Goal: Navigation & Orientation: Find specific page/section

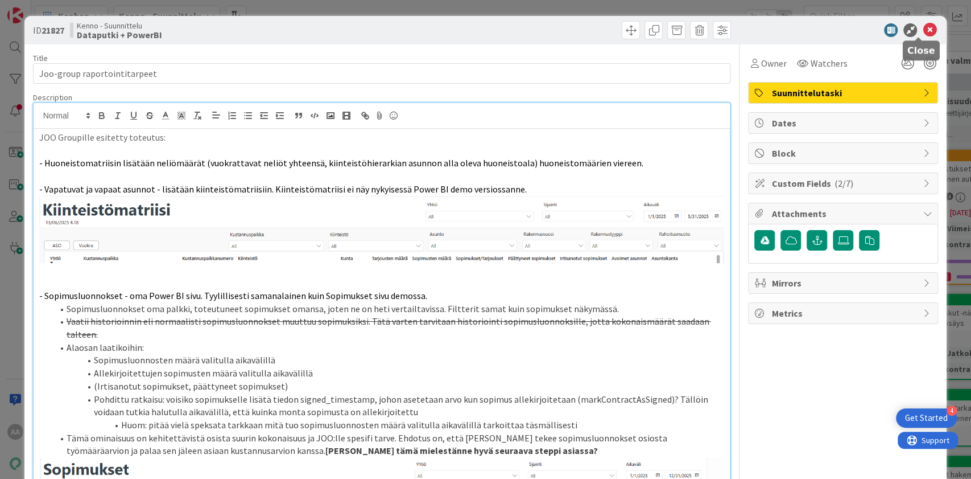
click at [923, 27] on icon at bounding box center [930, 30] width 14 height 14
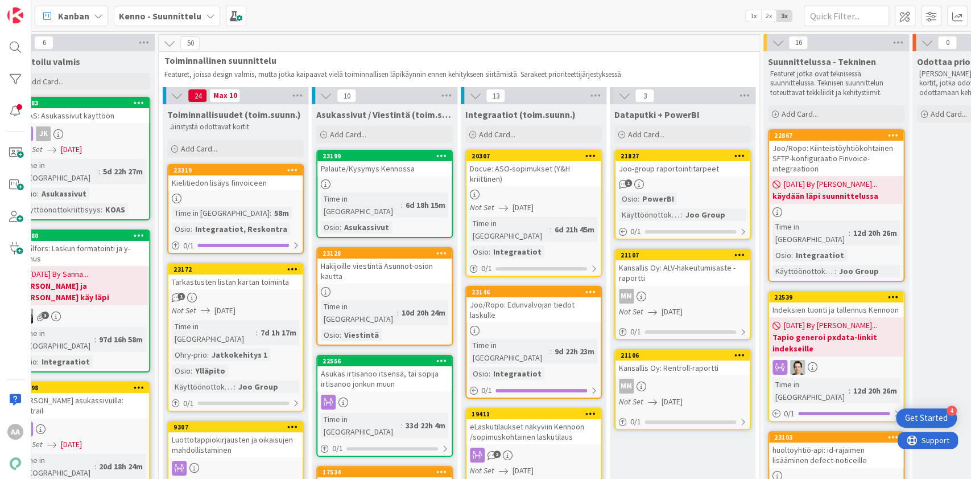
scroll to position [0, 458]
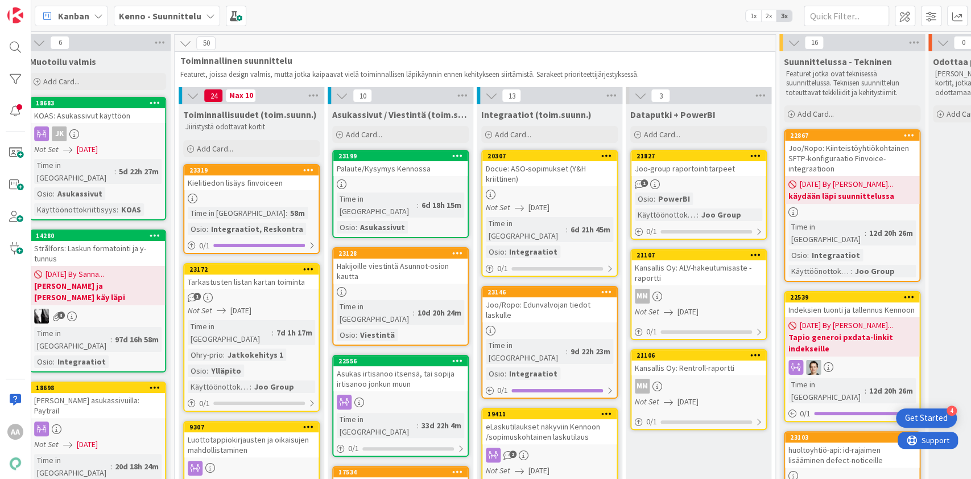
click at [208, 23] on div "Kenno - Suunnittelu" at bounding box center [167, 16] width 106 height 20
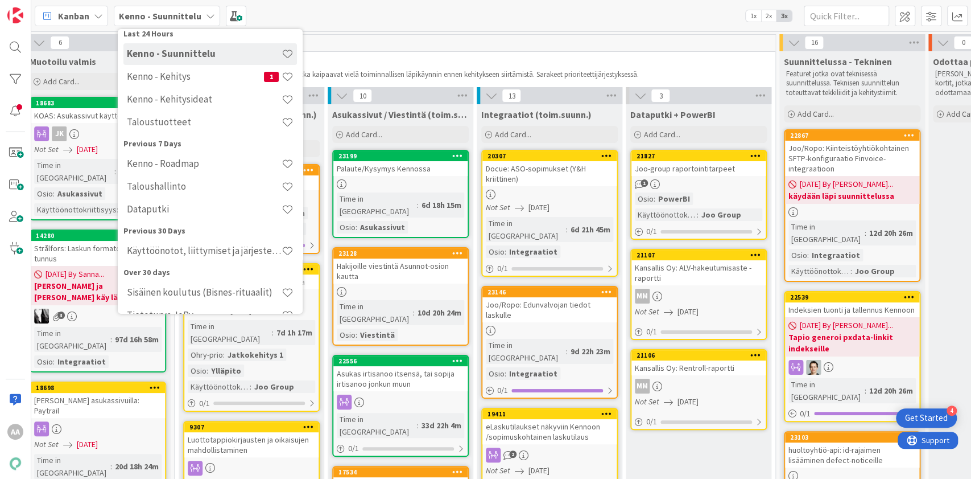
scroll to position [59, 0]
click at [209, 87] on div "Kenno - Kehitys 1" at bounding box center [210, 78] width 174 height 22
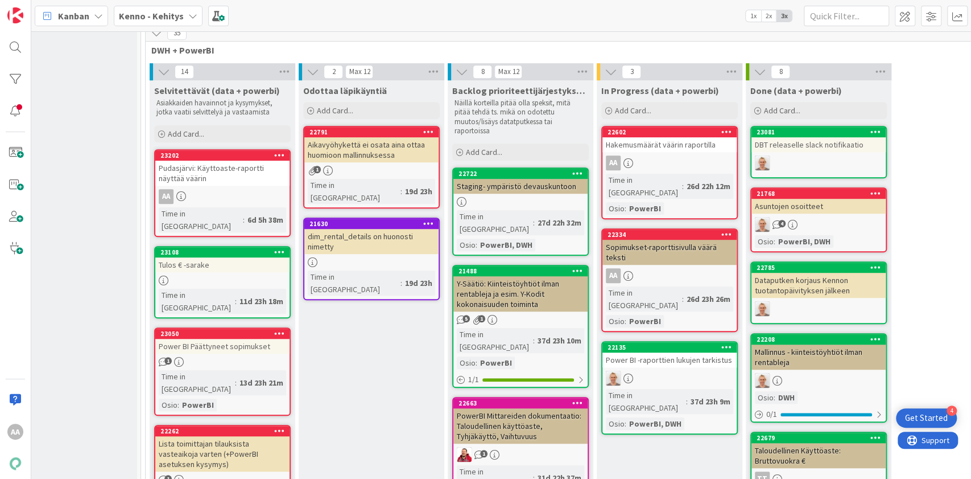
scroll to position [408, 43]
click at [256, 339] on div "Power BI Päättyneet sopimukset" at bounding box center [223, 346] width 134 height 15
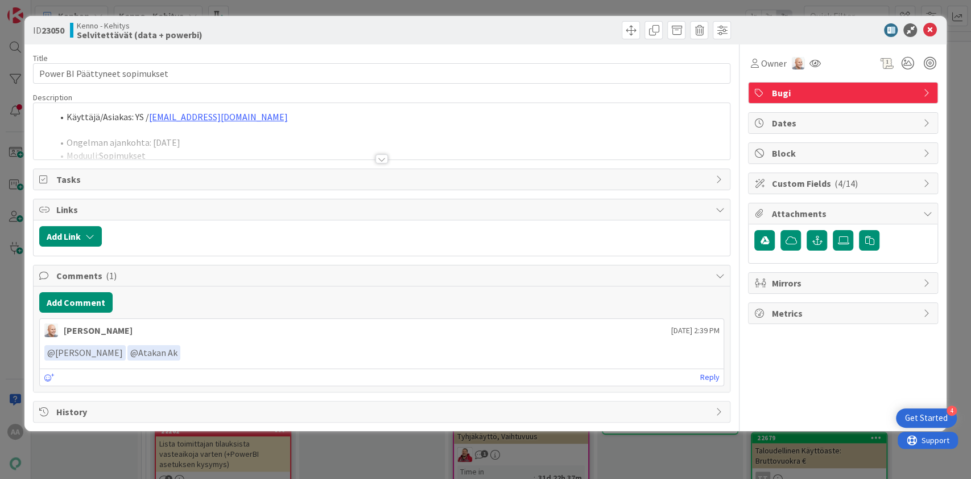
click at [388, 157] on div at bounding box center [382, 144] width 697 height 29
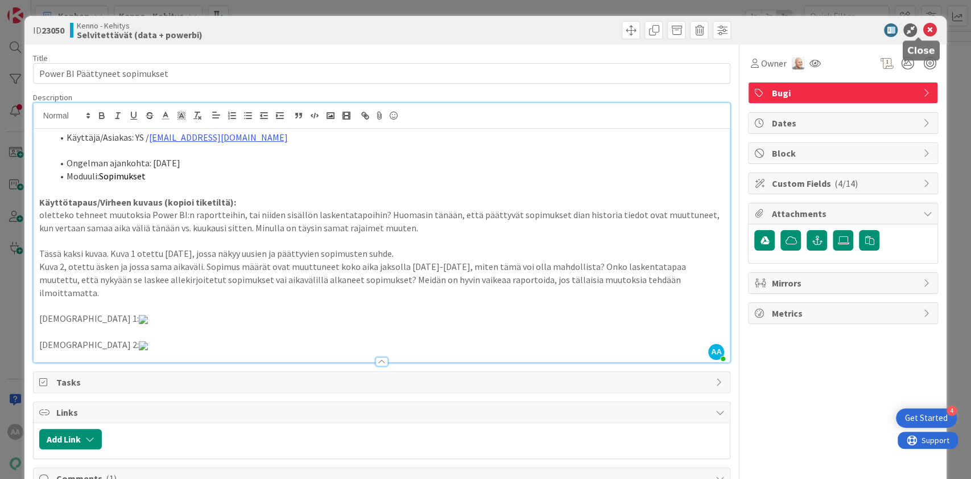
click at [923, 33] on icon at bounding box center [930, 30] width 14 height 14
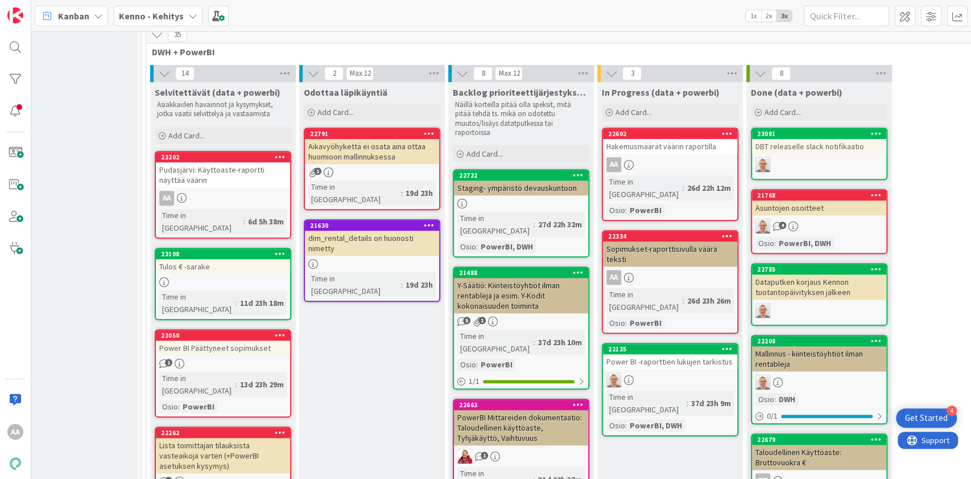
scroll to position [408, 43]
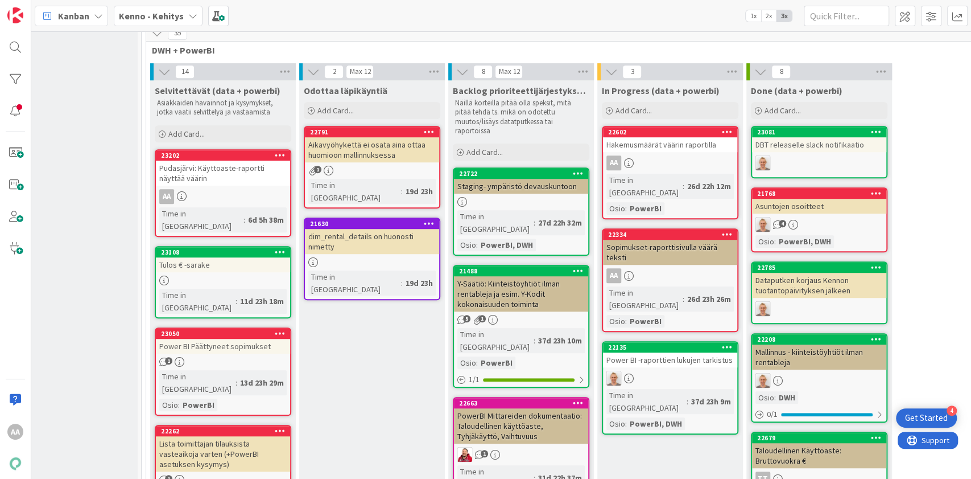
click at [646, 352] on div "Power BI -raporttien lukujen tarkistus" at bounding box center [670, 359] width 134 height 15
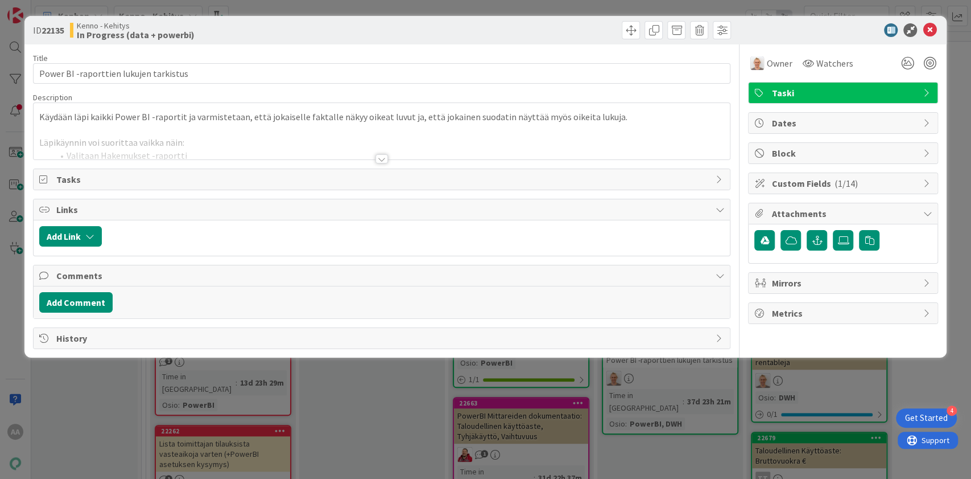
click at [384, 155] on div at bounding box center [382, 158] width 13 height 9
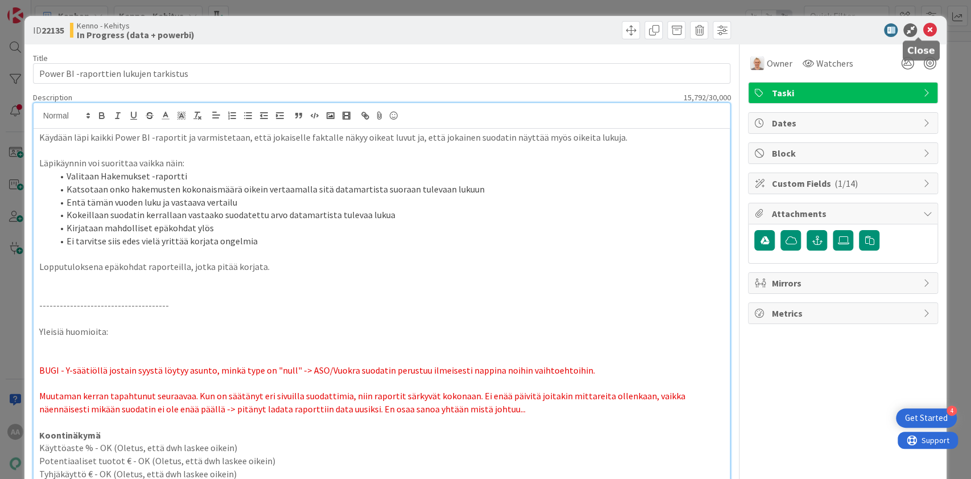
click at [923, 32] on icon at bounding box center [930, 30] width 14 height 14
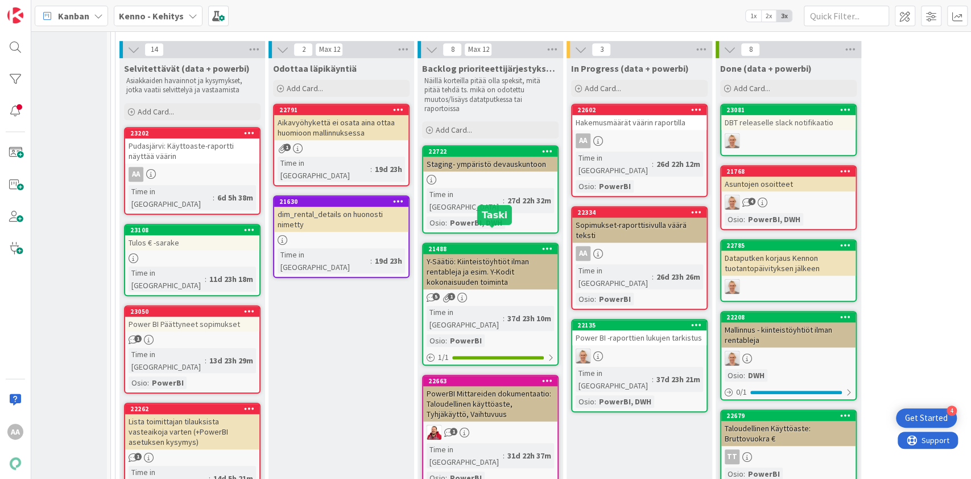
scroll to position [433, 74]
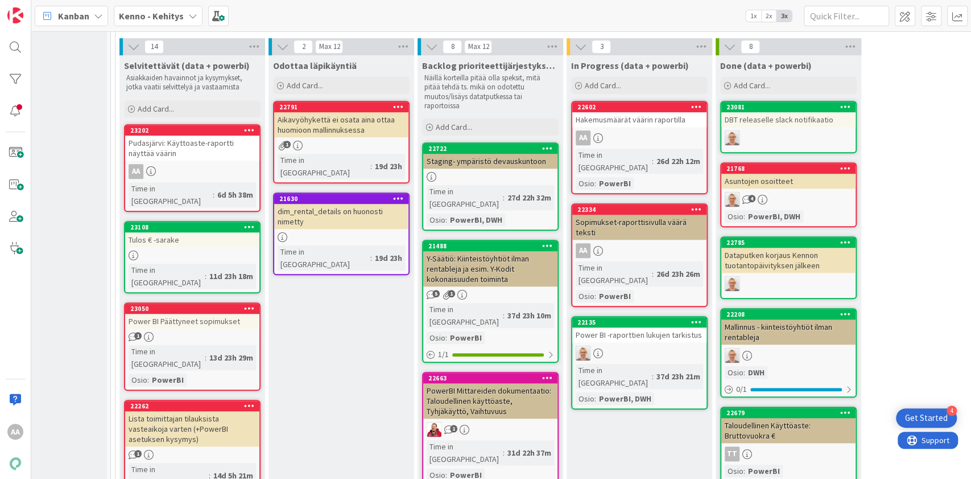
click at [501, 251] on div "Y-Säätiö: Kiinteistöyhtiöt ilman rentableja ja esim. Y-Kodit kokonaisuuden toim…" at bounding box center [490, 268] width 134 height 35
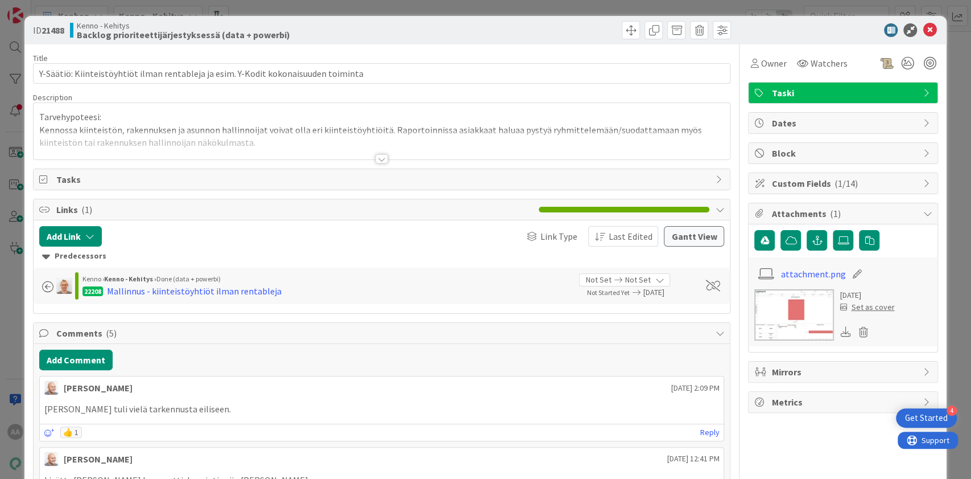
click at [376, 158] on div at bounding box center [382, 158] width 13 height 9
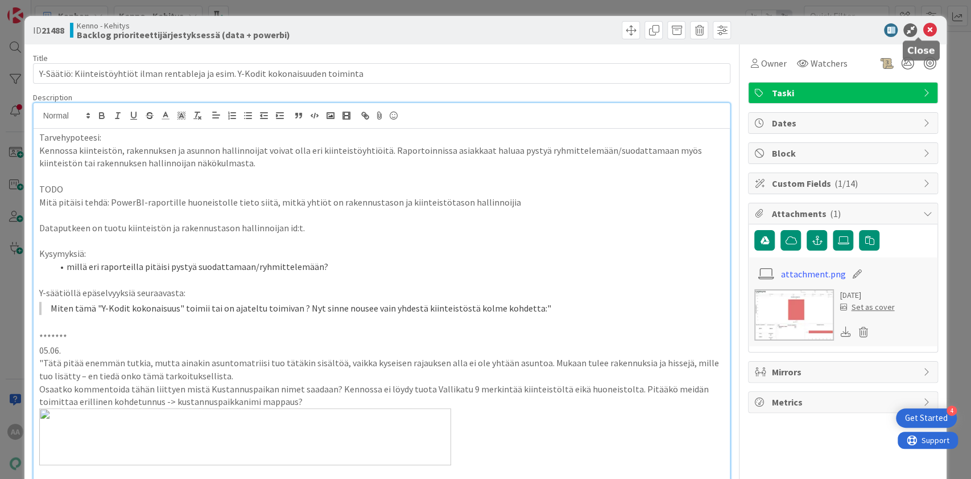
click at [923, 32] on icon at bounding box center [930, 30] width 14 height 14
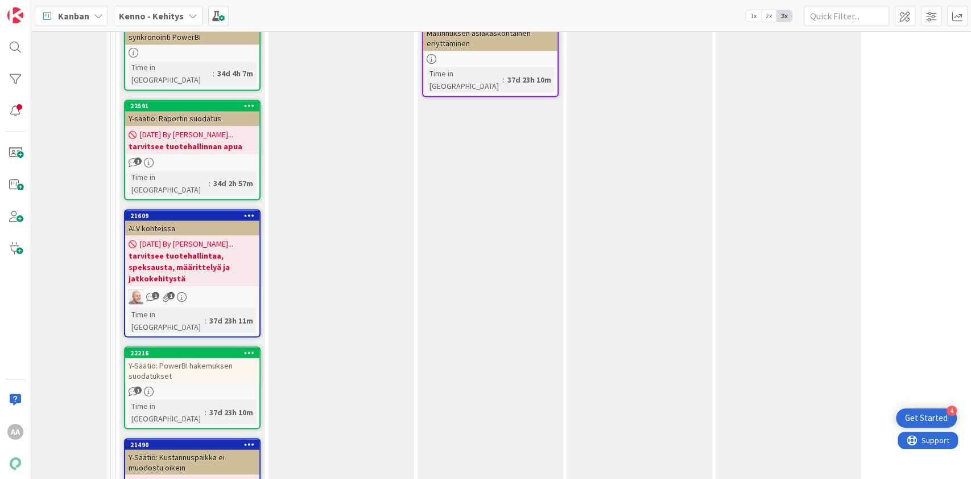
scroll to position [1352, 74]
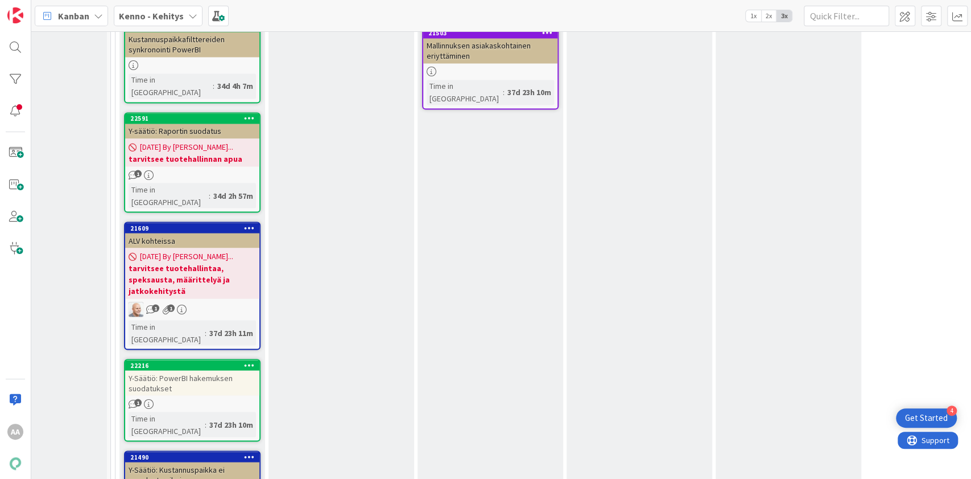
click at [216, 370] on div "Y-Säätiö: PowerBI hakemuksen suodatukset" at bounding box center [192, 382] width 134 height 25
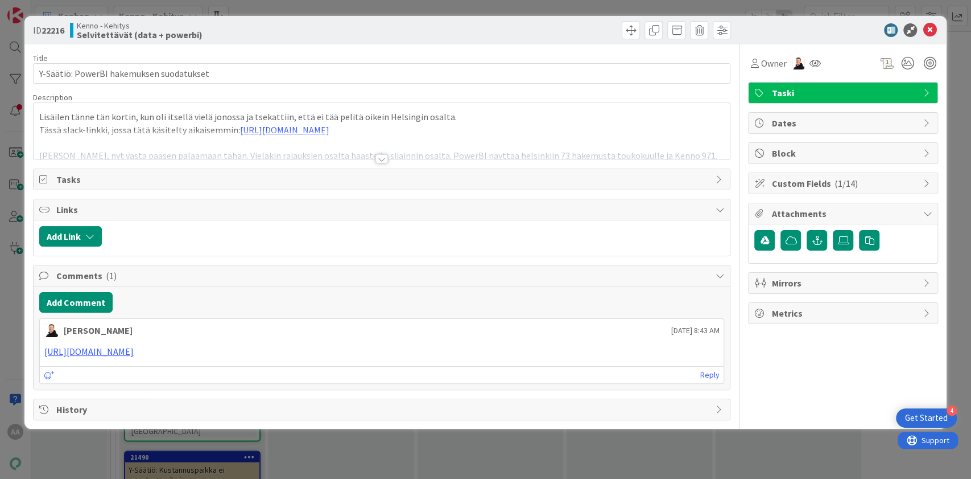
click at [390, 158] on div at bounding box center [382, 144] width 697 height 29
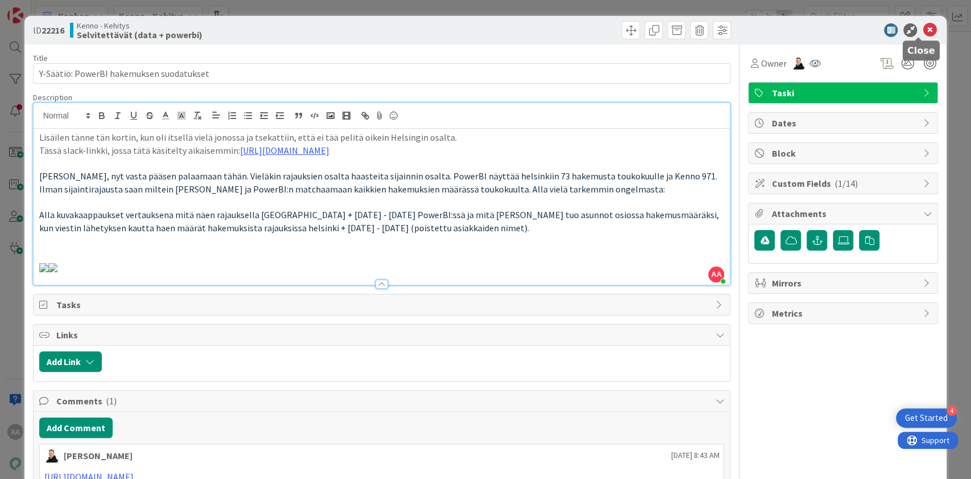
click at [923, 32] on icon at bounding box center [930, 30] width 14 height 14
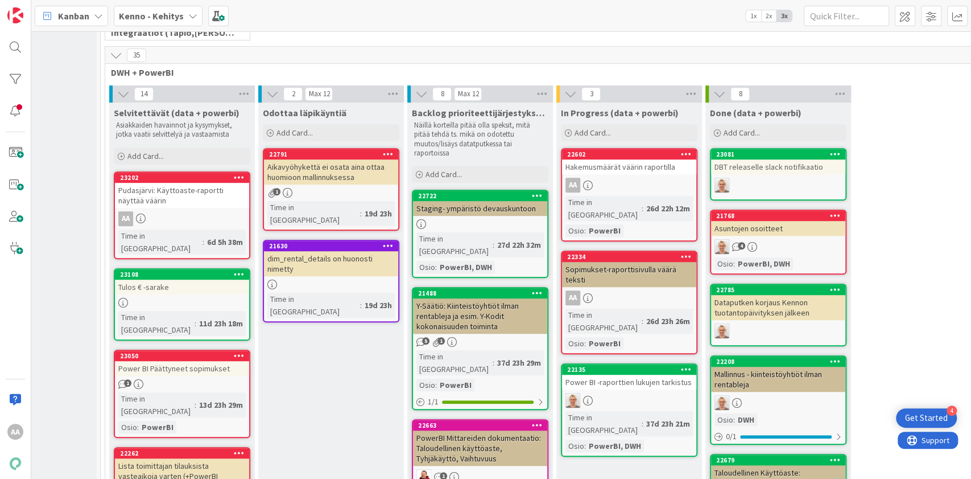
scroll to position [392, 84]
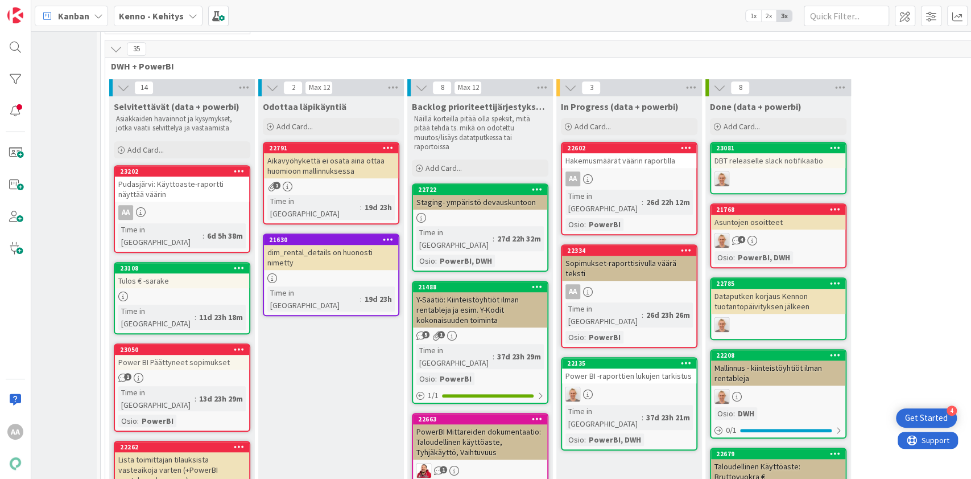
click at [624, 256] on div "Sopimukset-raporttisivulla väärä teksti" at bounding box center [629, 268] width 134 height 25
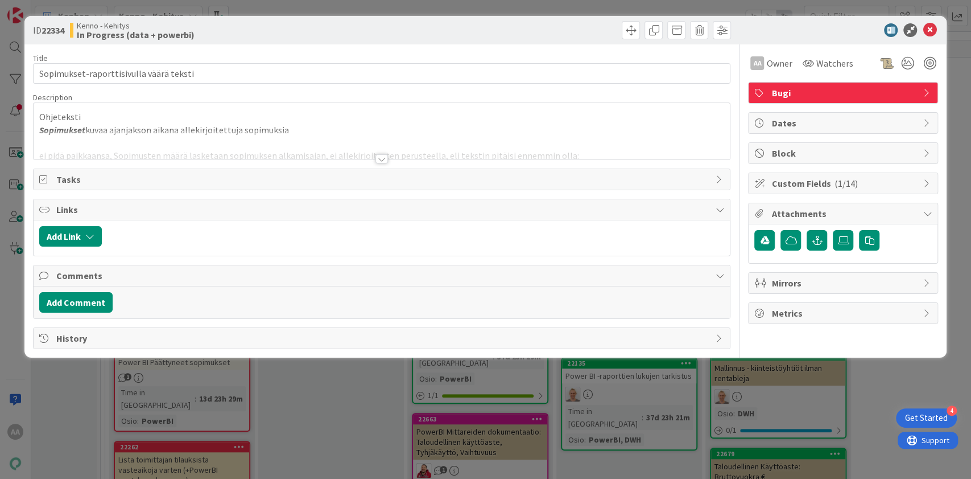
click at [380, 158] on div at bounding box center [382, 158] width 13 height 9
